Goal: Information Seeking & Learning: Learn about a topic

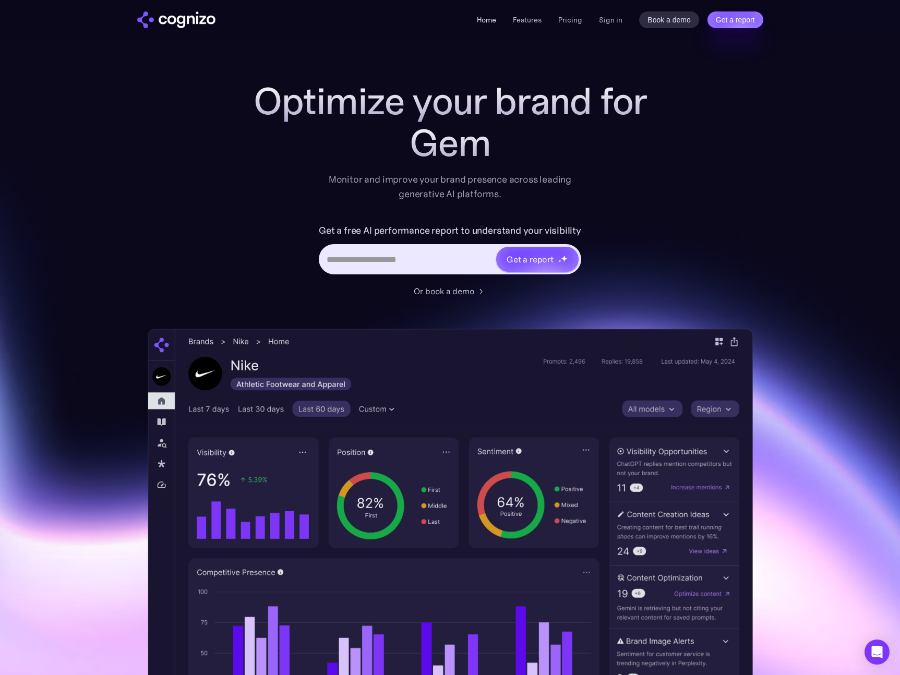
click at [487, 22] on link "Home" at bounding box center [486, 19] width 19 height 9
click at [529, 22] on link "Features" at bounding box center [527, 19] width 29 height 9
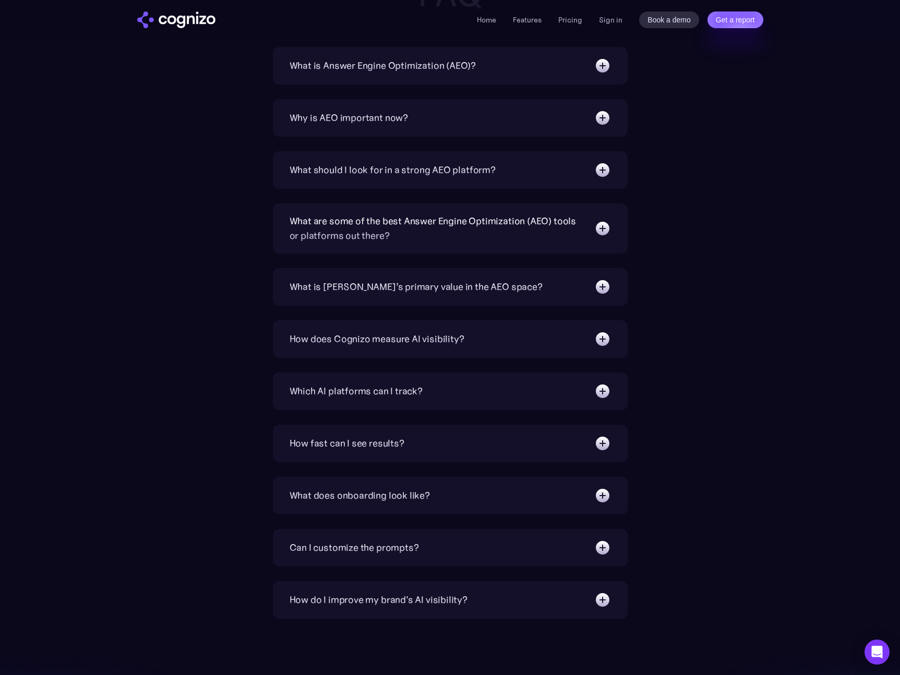
scroll to position [3544, 0]
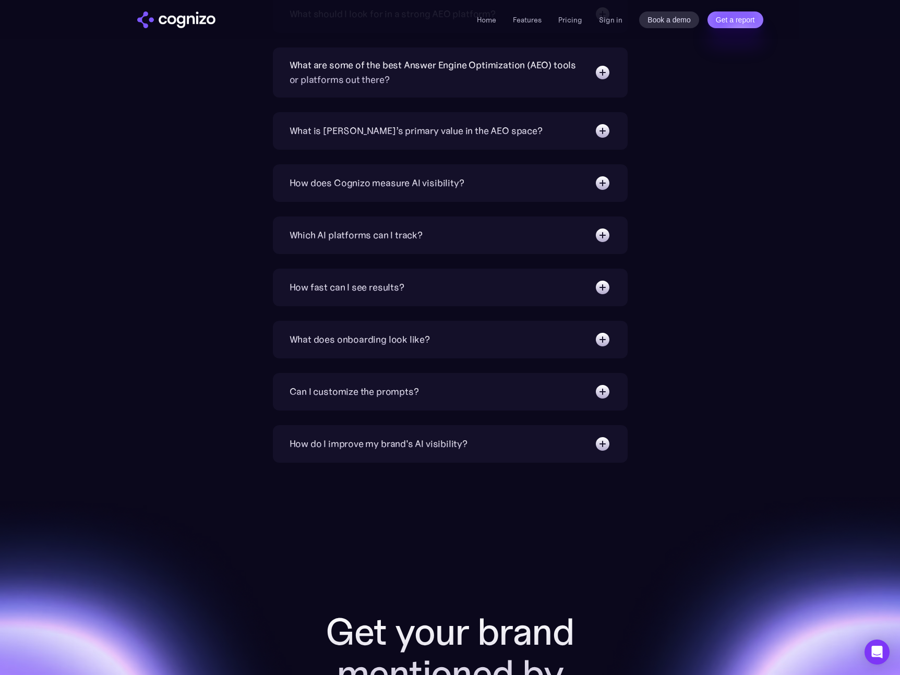
click at [556, 291] on div "How fast can I see results?" at bounding box center [451, 287] width 322 height 17
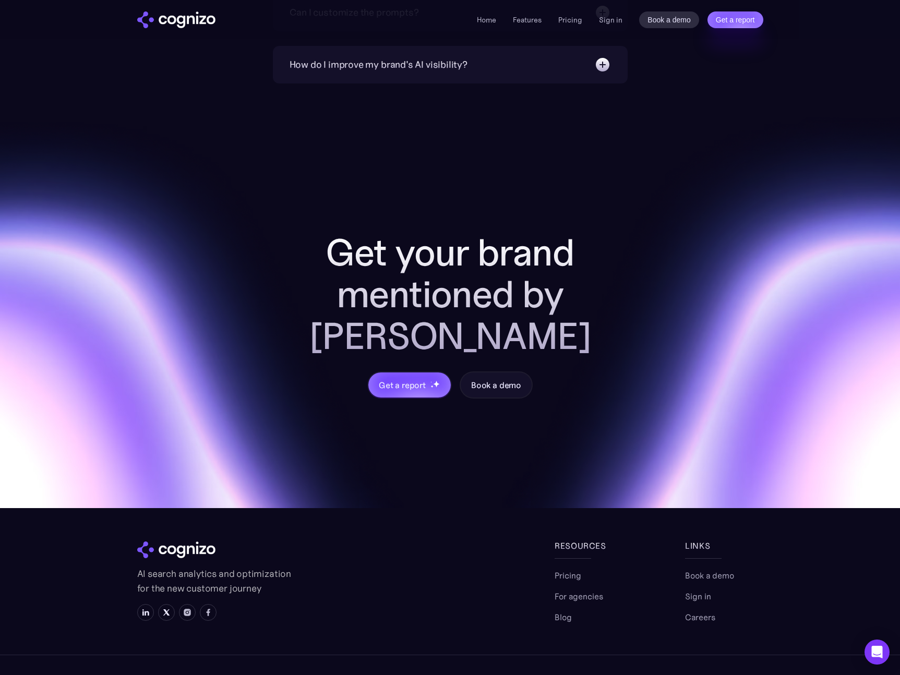
scroll to position [3967, 0]
click at [525, 15] on link "Features" at bounding box center [527, 19] width 29 height 9
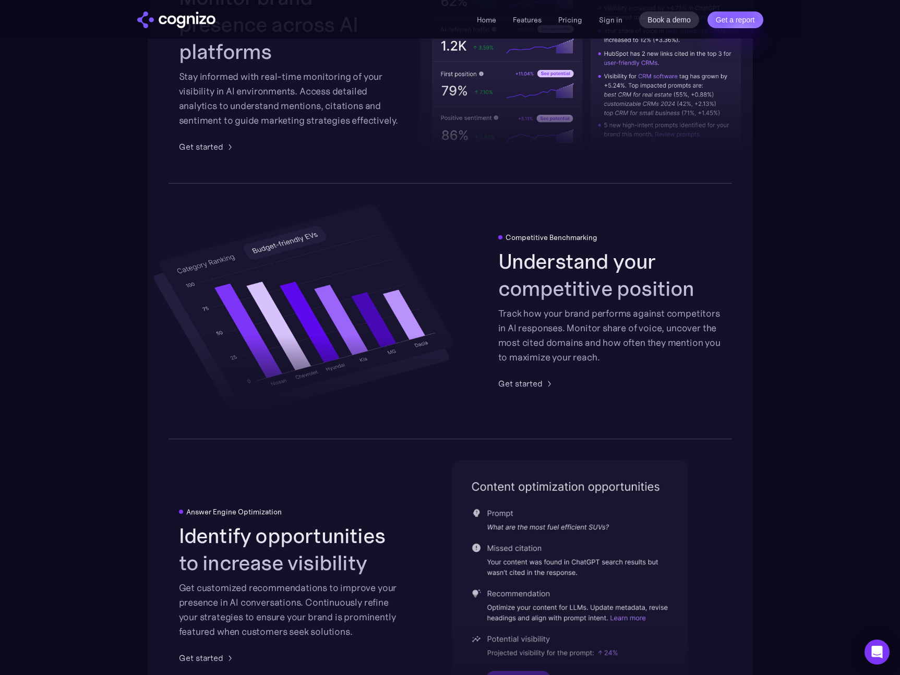
scroll to position [1896, 0]
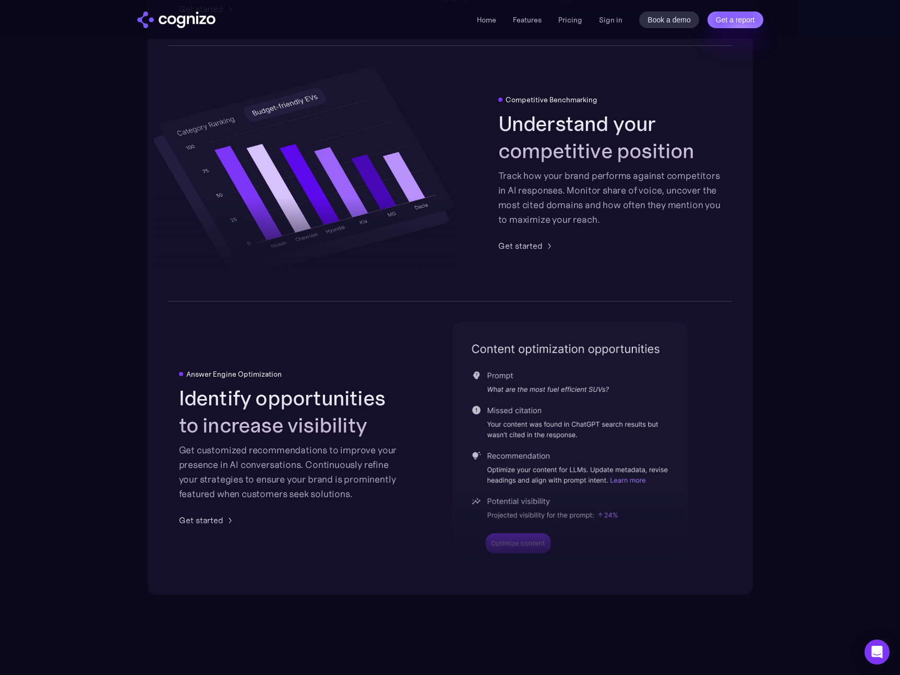
click at [389, 504] on div "Answer Engine Optimization Identify opportunities to increase visibility Get cu…" at bounding box center [290, 448] width 223 height 157
click at [210, 519] on div "Get started" at bounding box center [201, 520] width 44 height 13
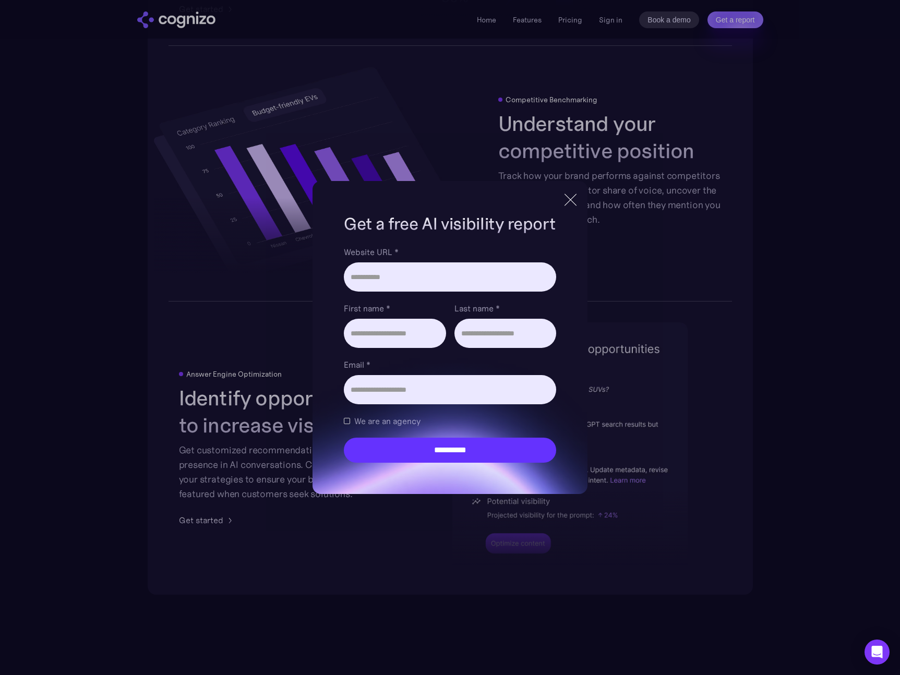
click at [570, 198] on div at bounding box center [570, 200] width 1 height 17
